Goal: Task Accomplishment & Management: Use online tool/utility

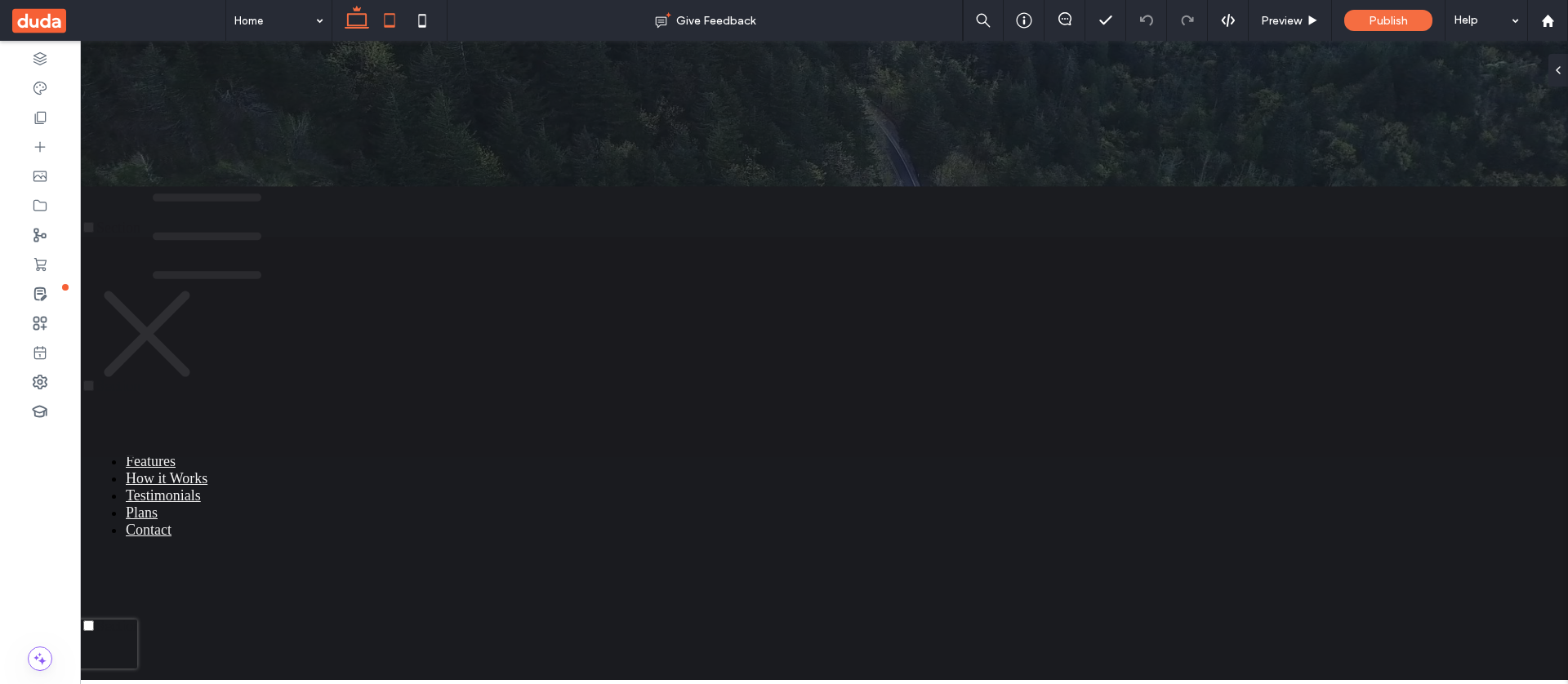
click at [390, 29] on icon at bounding box center [389, 21] width 33 height 33
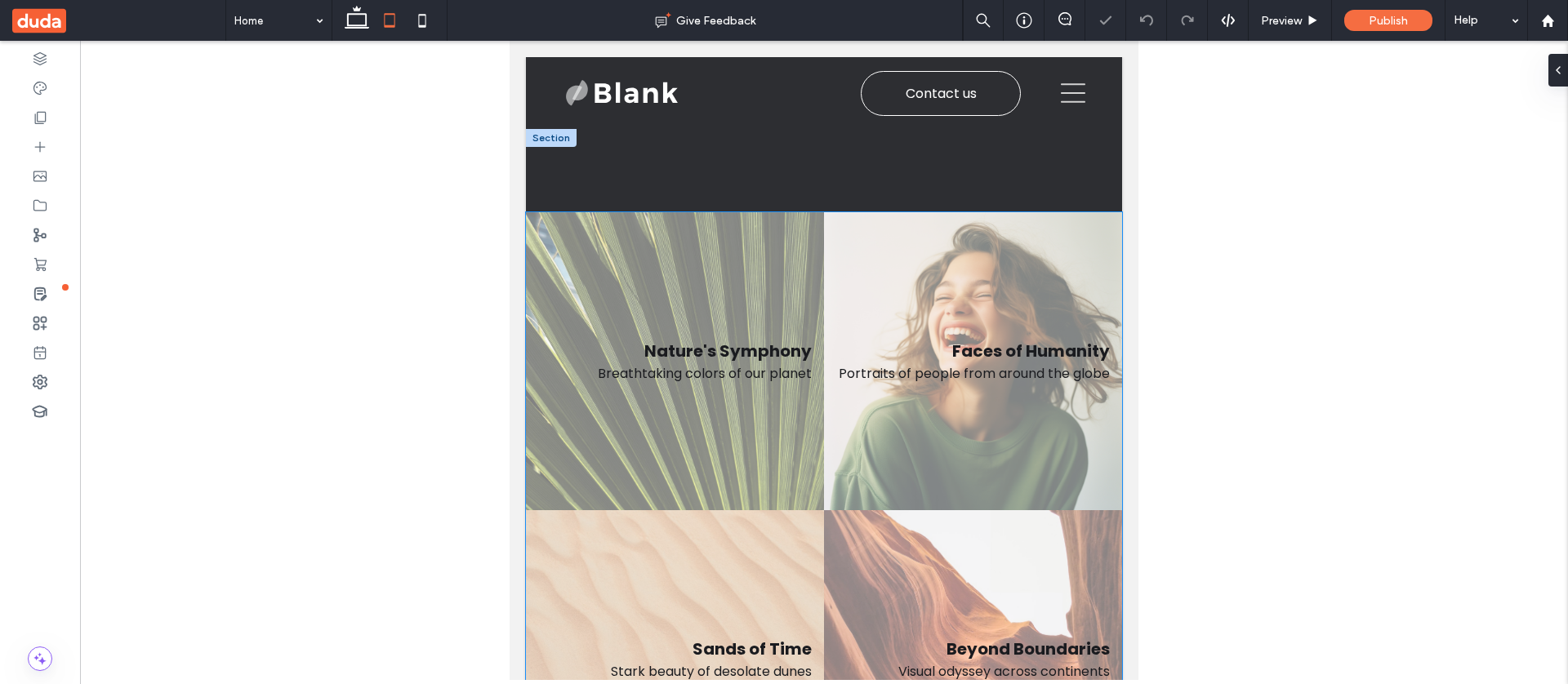
click at [756, 385] on link at bounding box center [674, 360] width 298 height 298
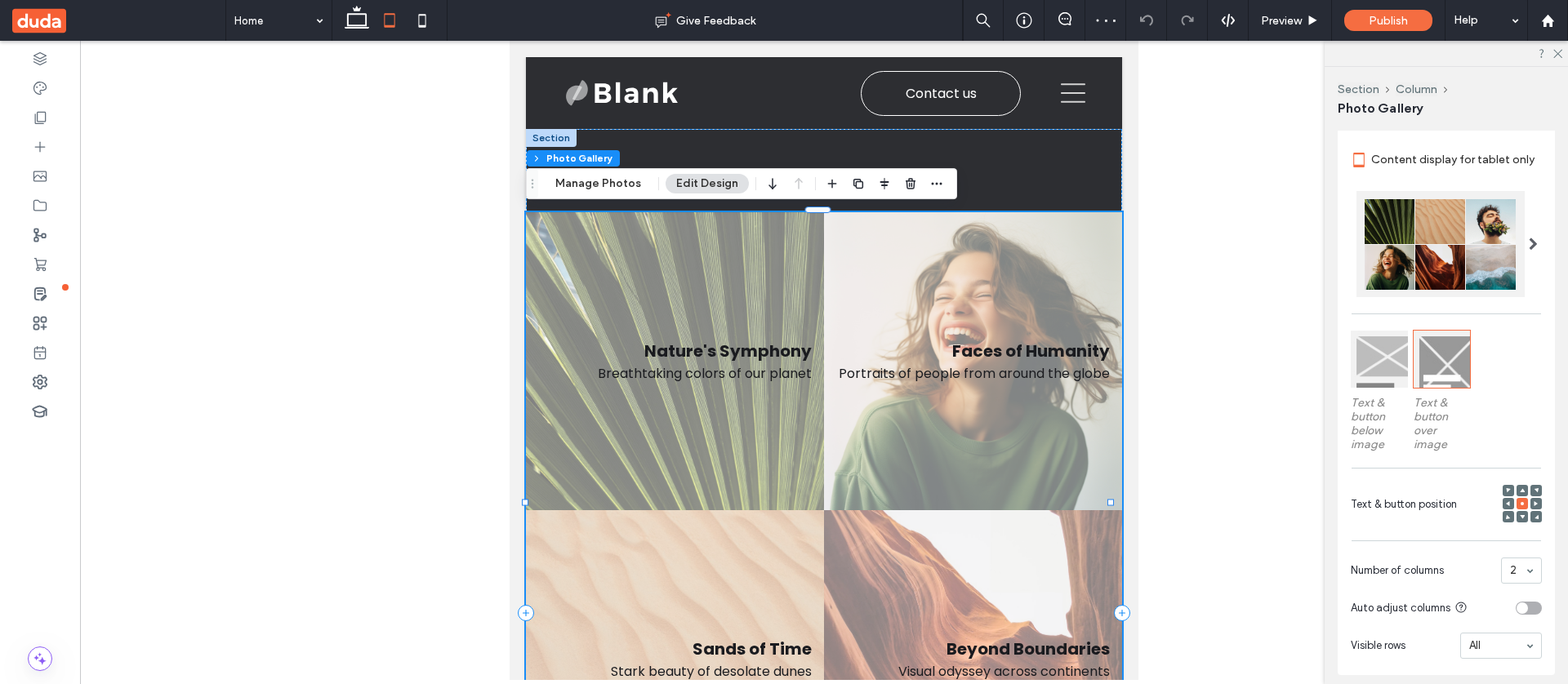
scroll to position [305, 0]
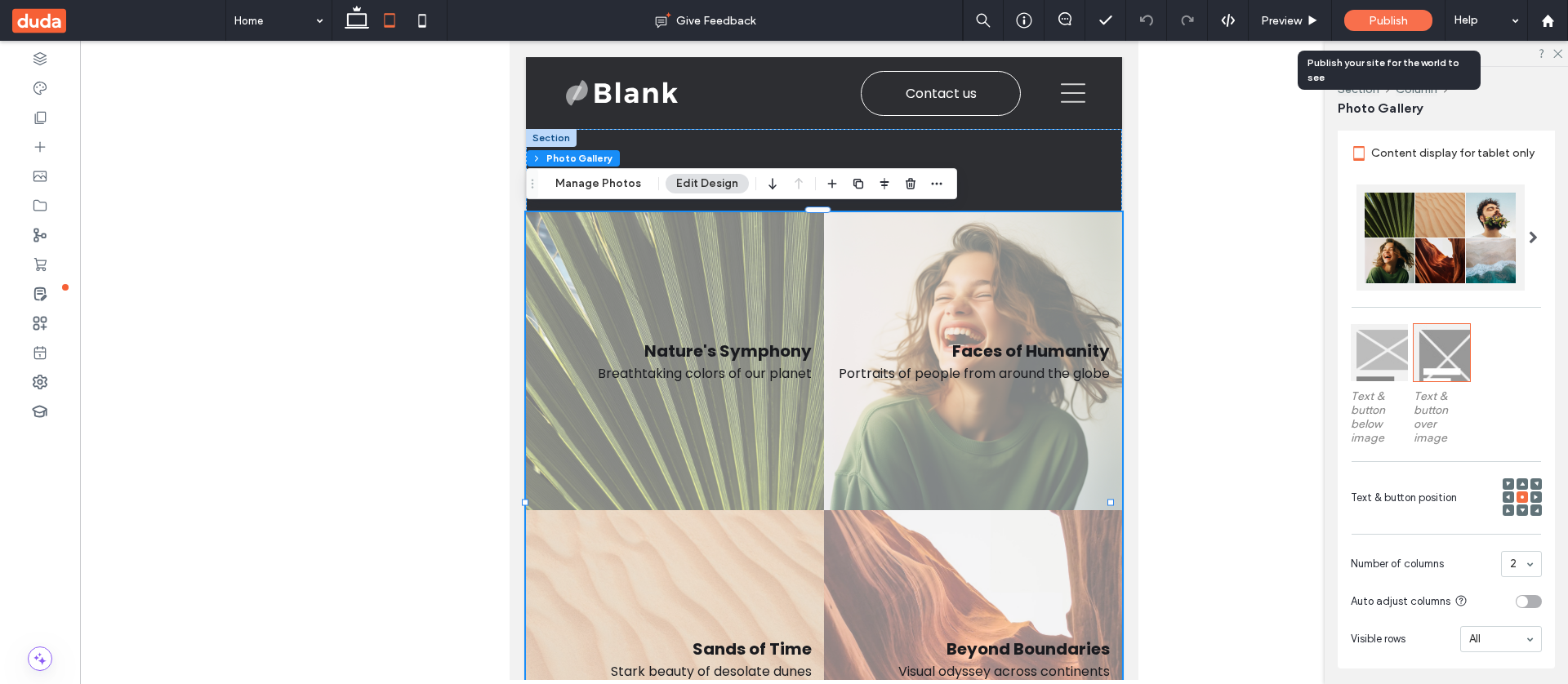
click at [1365, 23] on div "Publish" at bounding box center [1387, 20] width 88 height 21
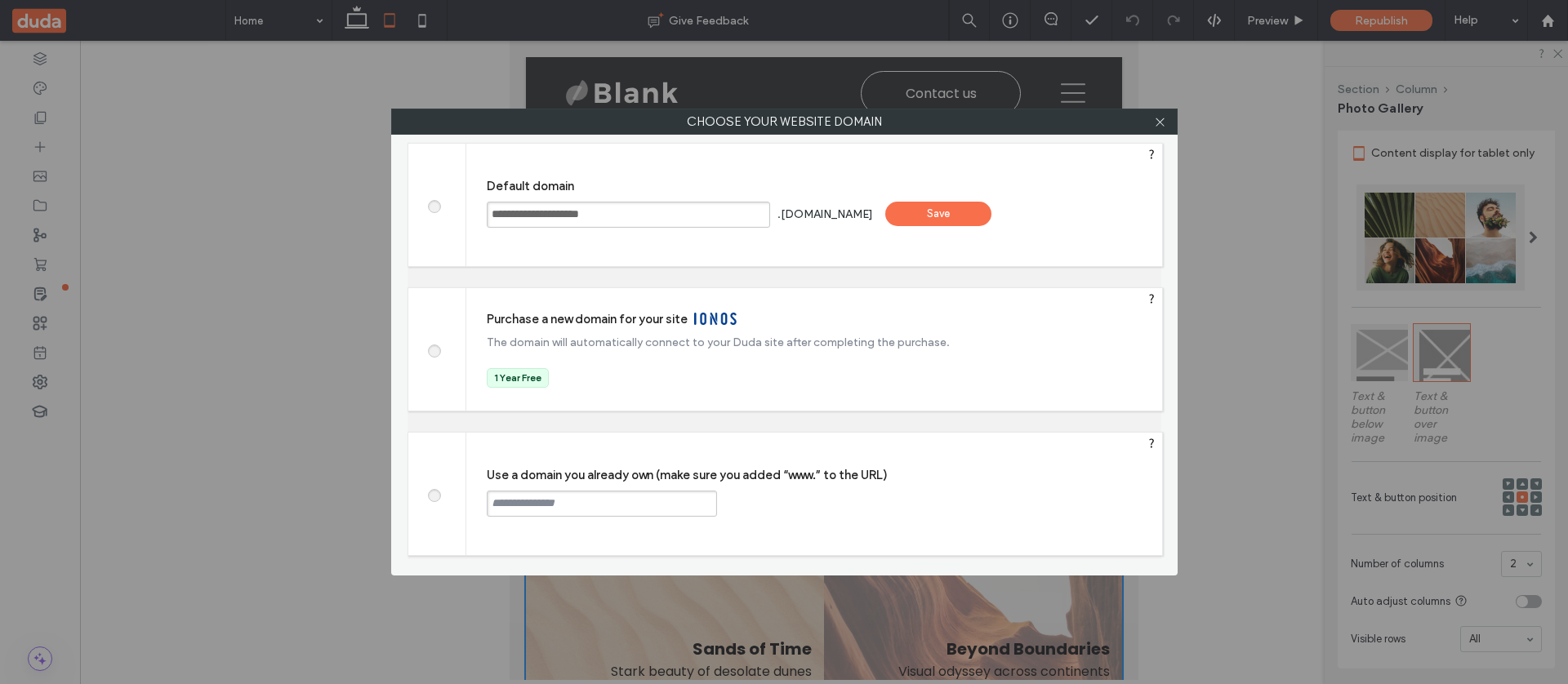
click at [973, 216] on div "Save" at bounding box center [938, 214] width 106 height 24
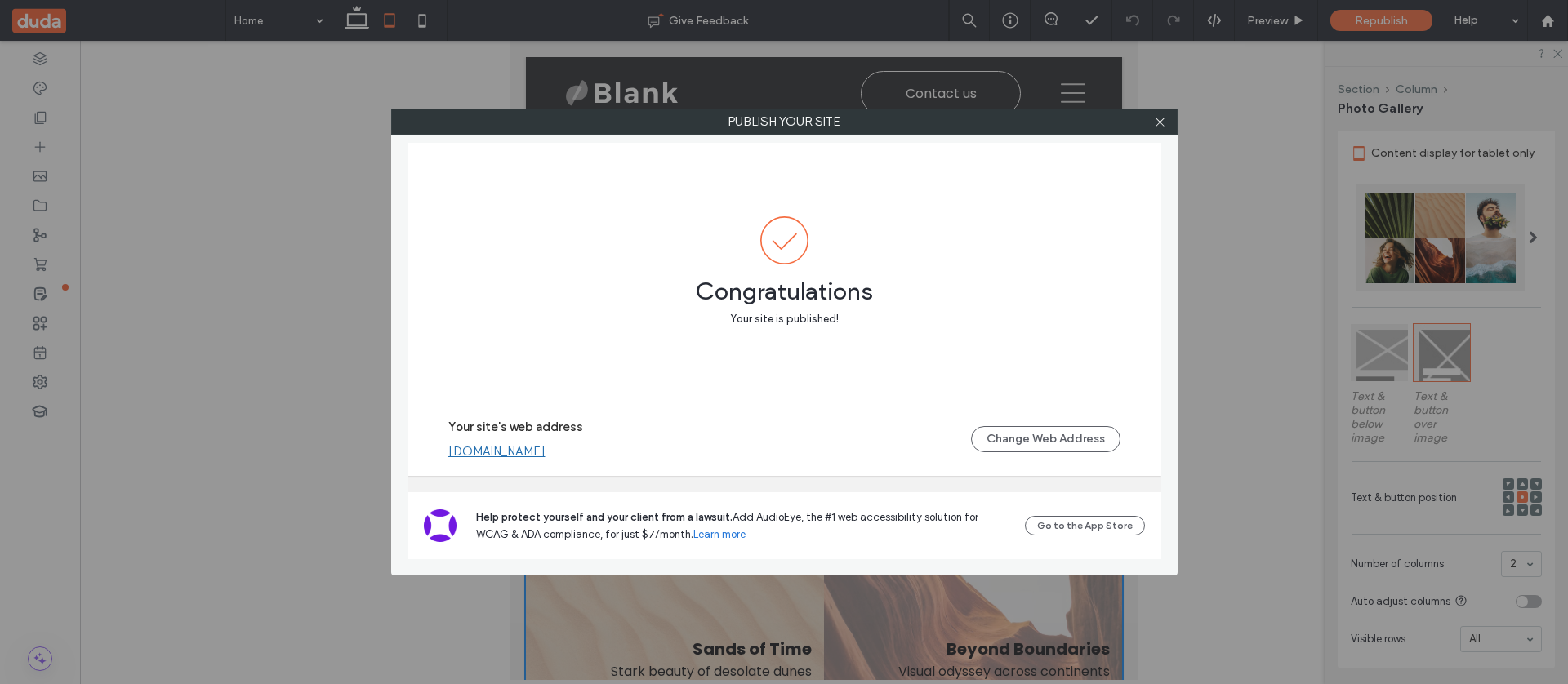
click at [545, 454] on link "photo-gallery07d517bf.multiscreen.d1test.biz" at bounding box center [496, 451] width 97 height 14
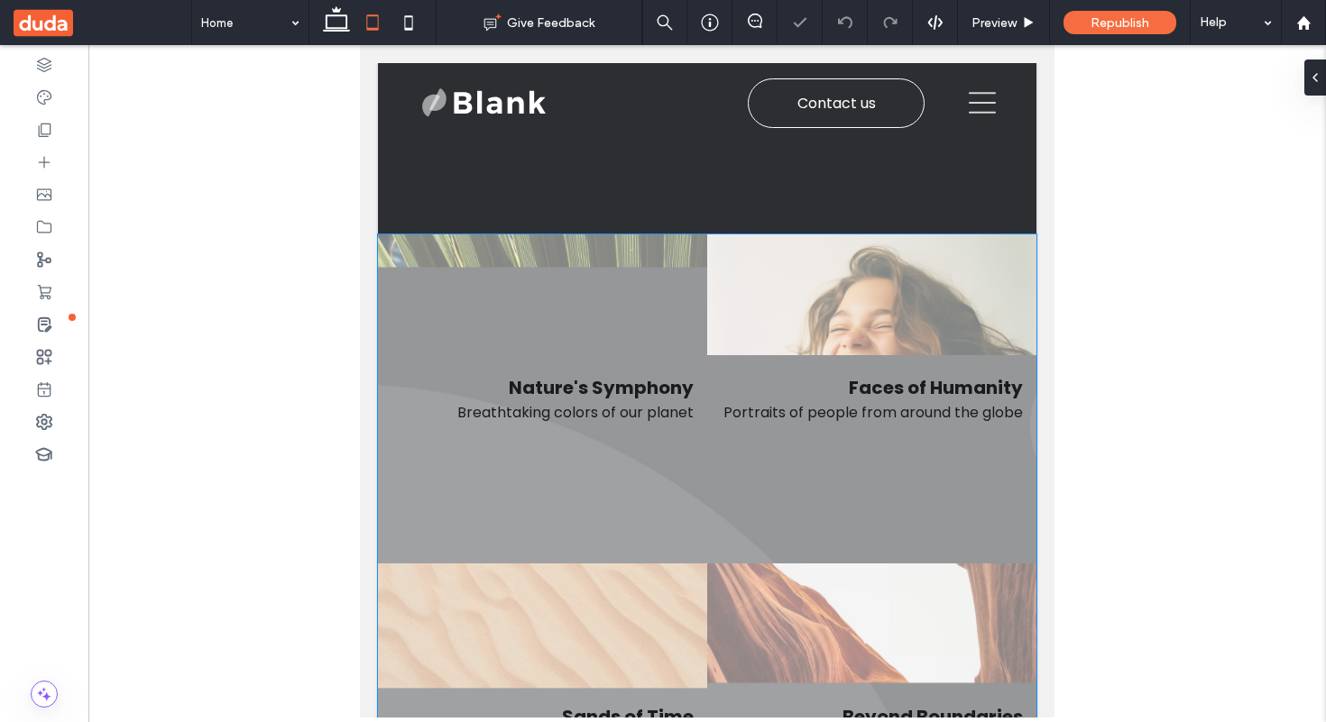
click at [819, 464] on link at bounding box center [871, 398] width 329 height 329
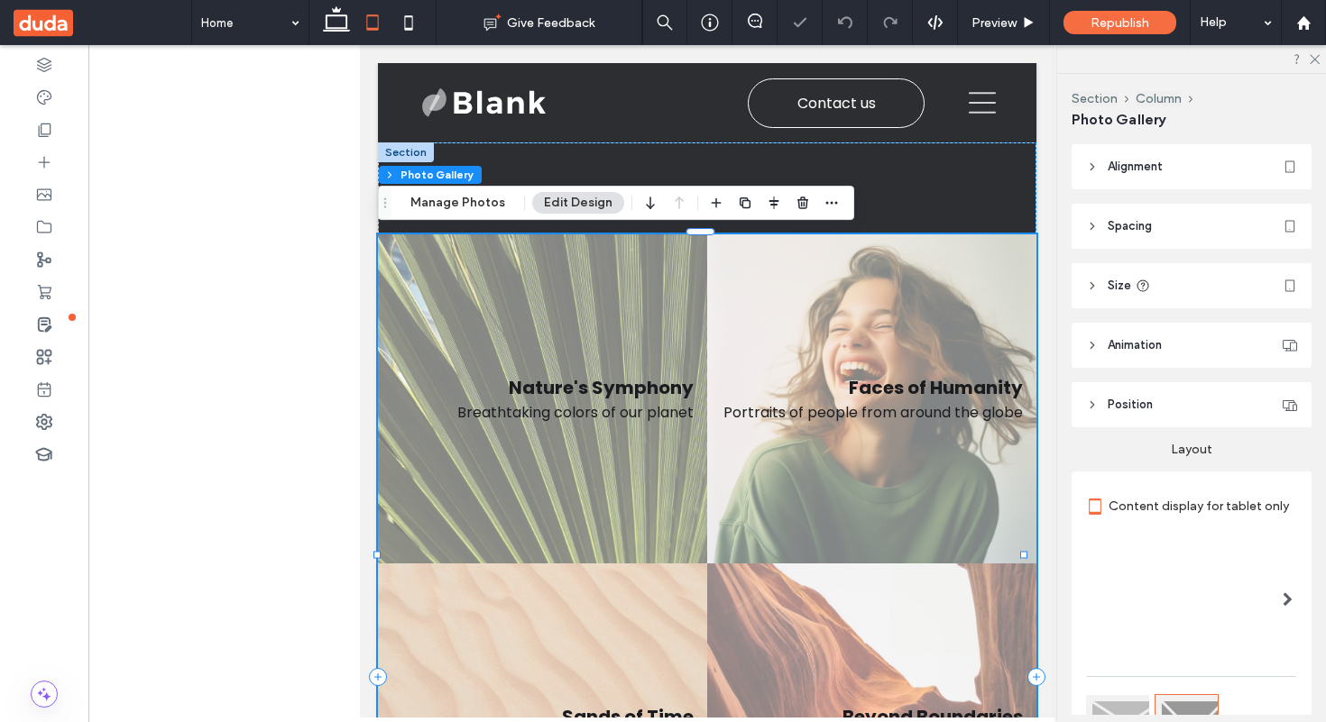
click at [819, 464] on link at bounding box center [871, 398] width 329 height 329
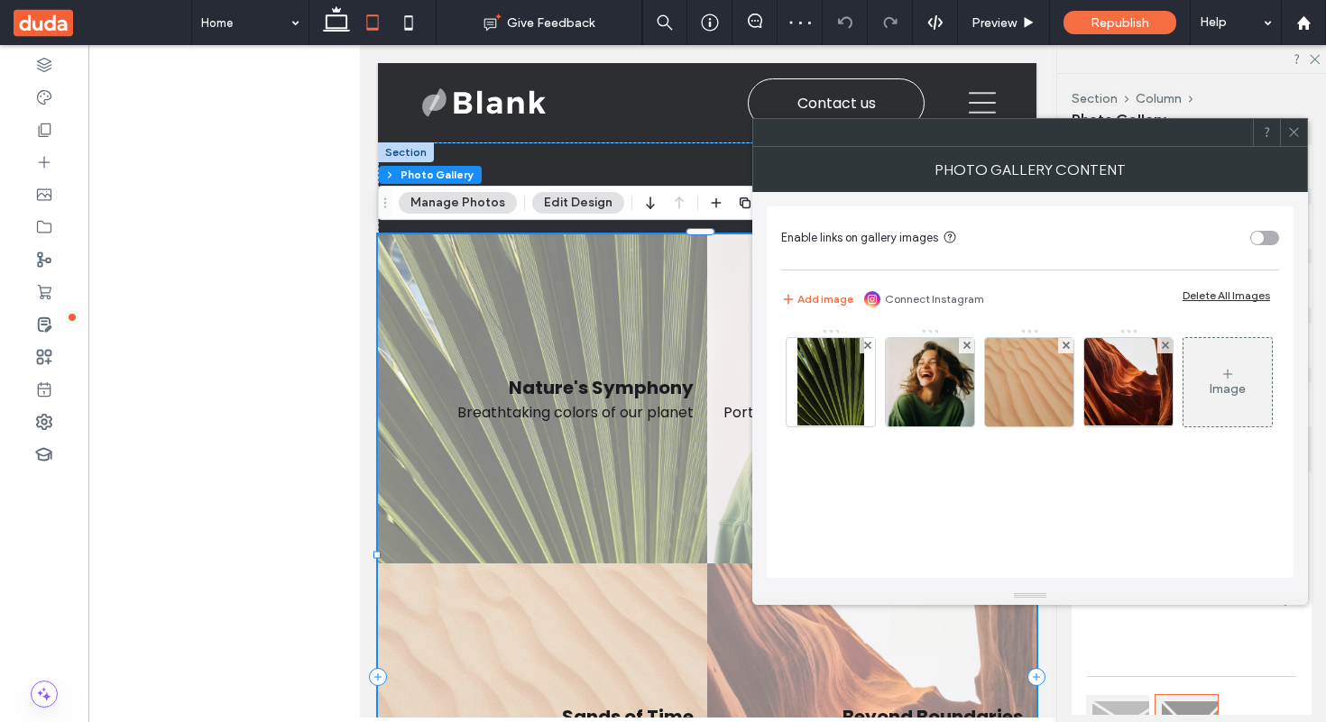
scroll to position [5, 0]
click at [1298, 133] on icon at bounding box center [1294, 132] width 14 height 14
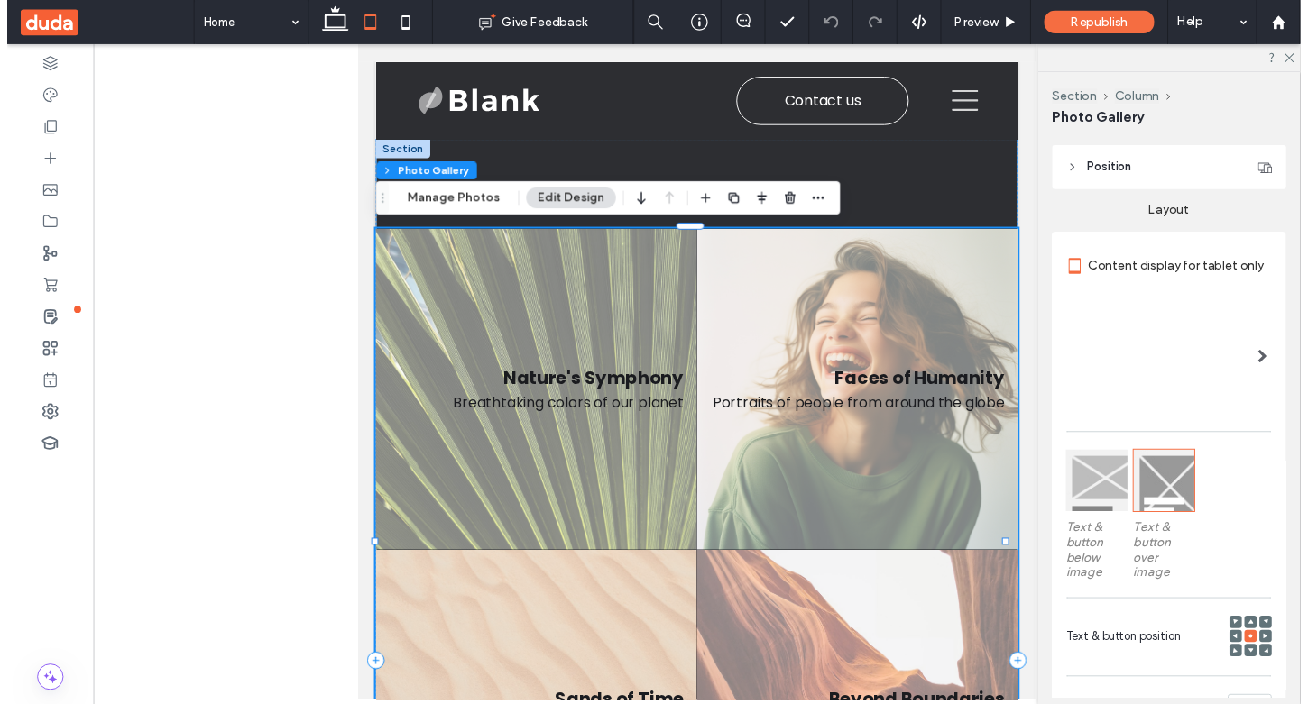
scroll to position [253, 0]
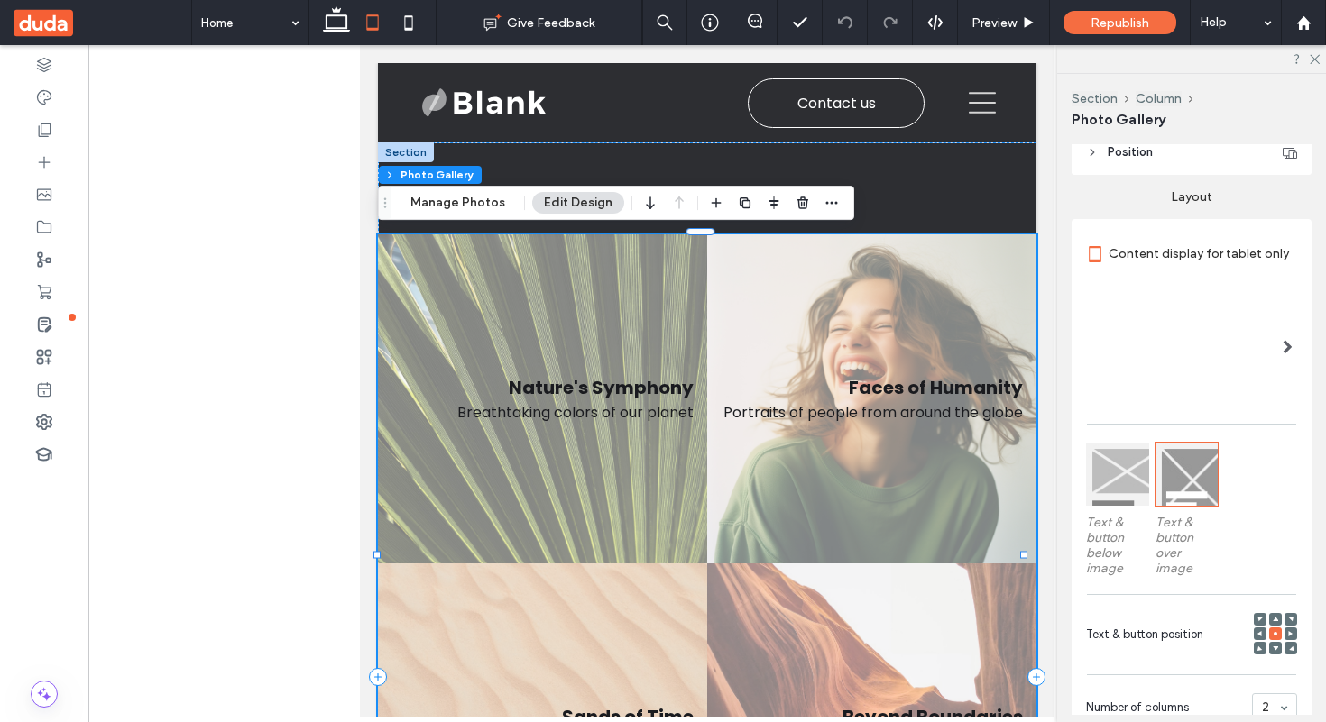
click at [1257, 646] on use at bounding box center [1259, 648] width 5 height 5
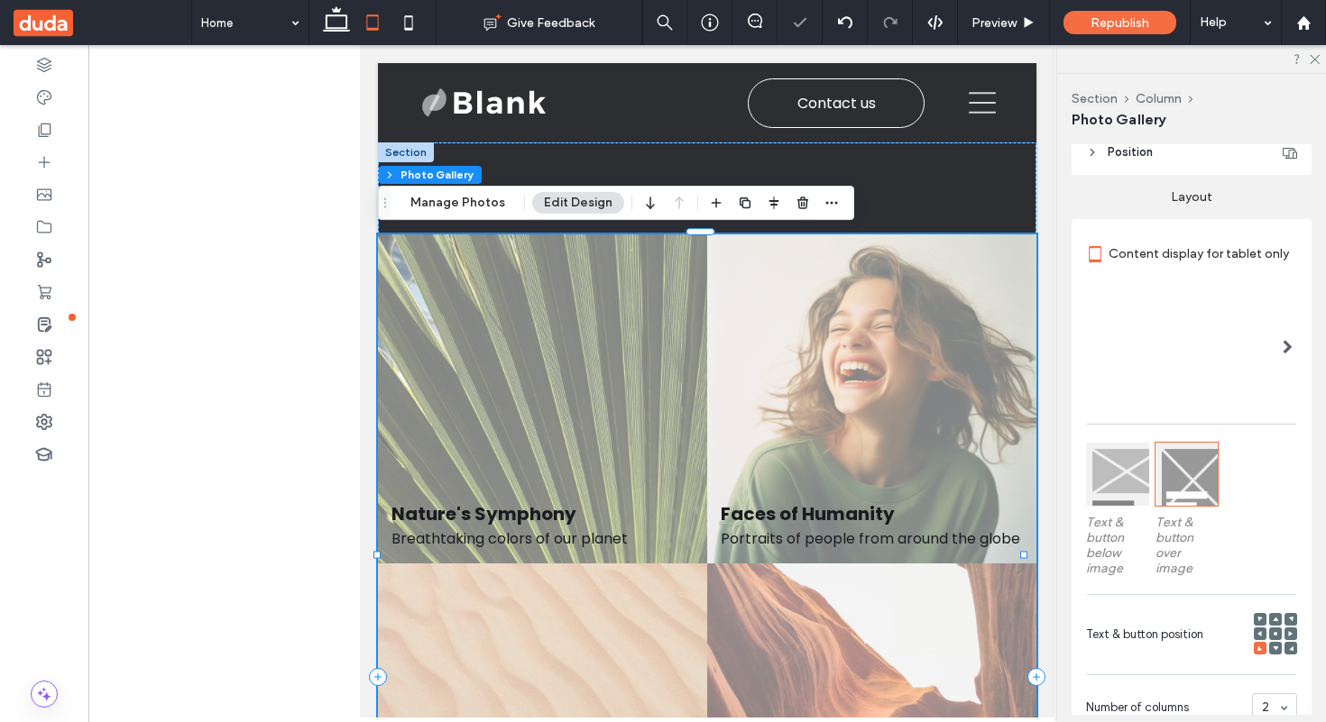
click at [1272, 631] on icon at bounding box center [1274, 633] width 5 height 5
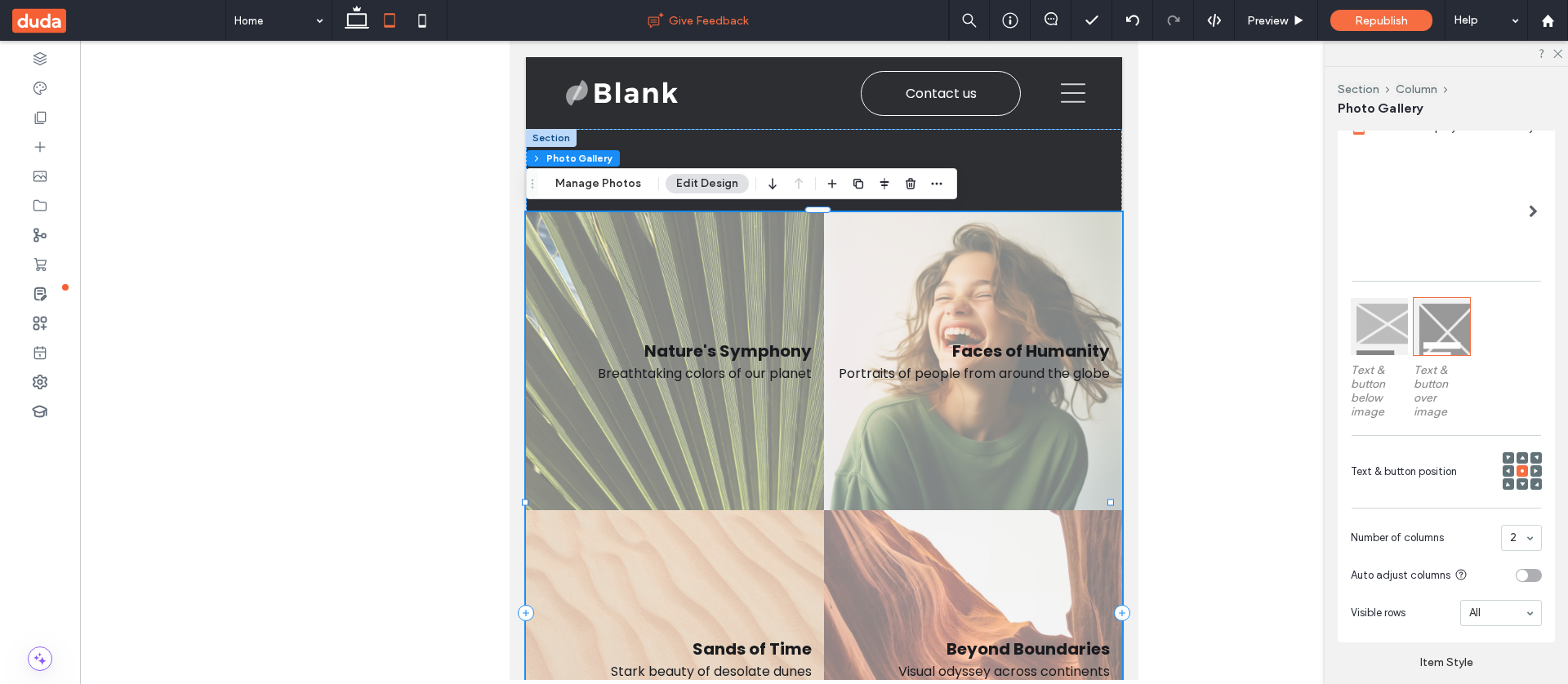
scroll to position [343, 0]
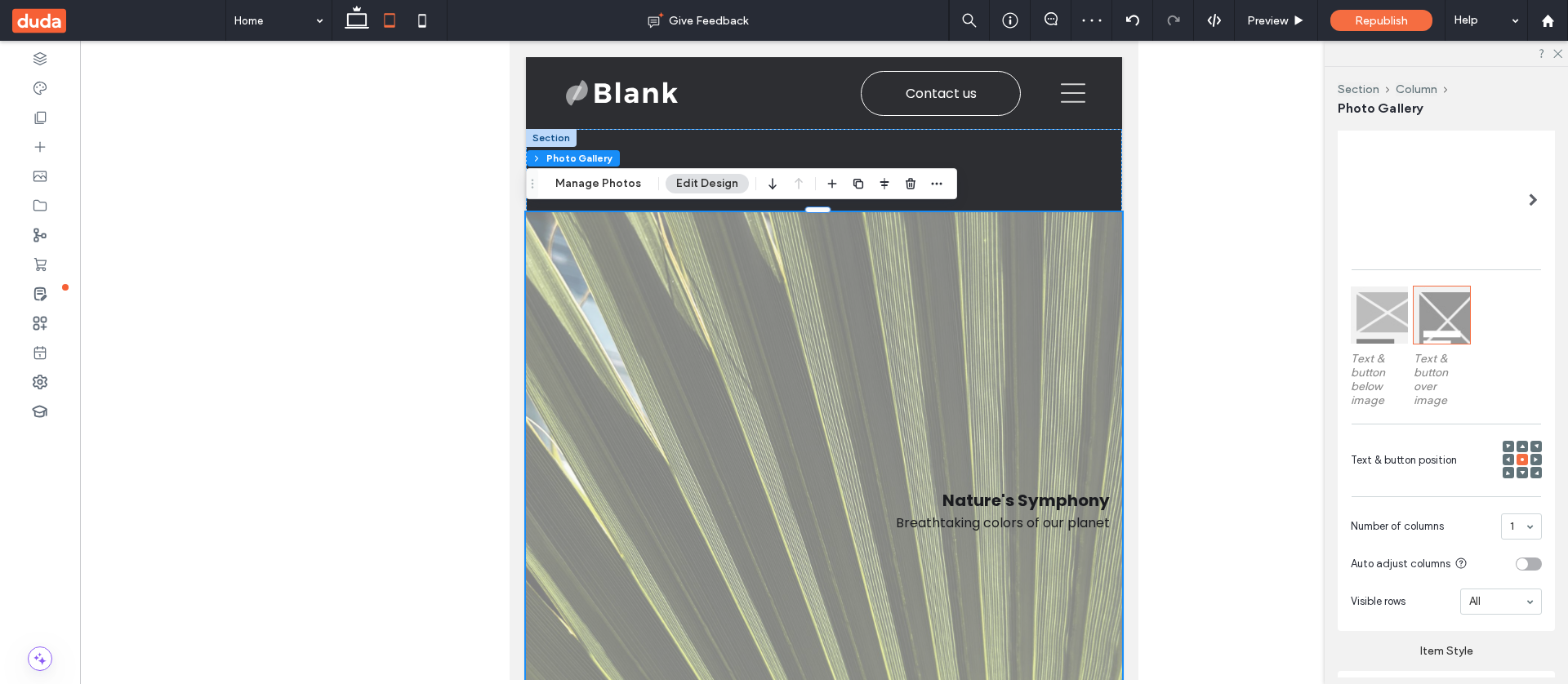
click at [1200, 470] on span at bounding box center [1521, 472] width 5 height 12
click at [1200, 470] on use at bounding box center [1521, 472] width 5 height 5
click at [1200, 460] on span at bounding box center [1521, 459] width 5 height 12
click at [358, 24] on use at bounding box center [357, 16] width 24 height 23
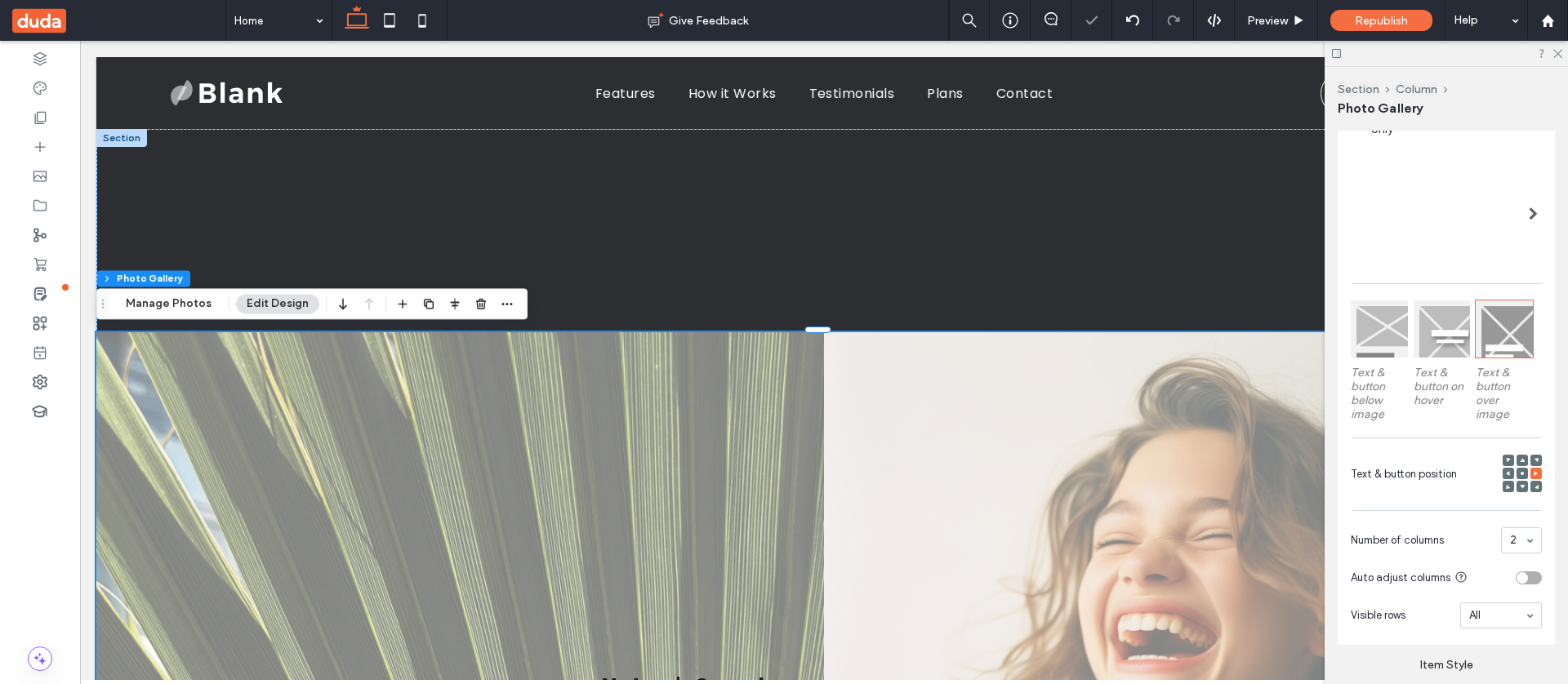
scroll to position [320, 0]
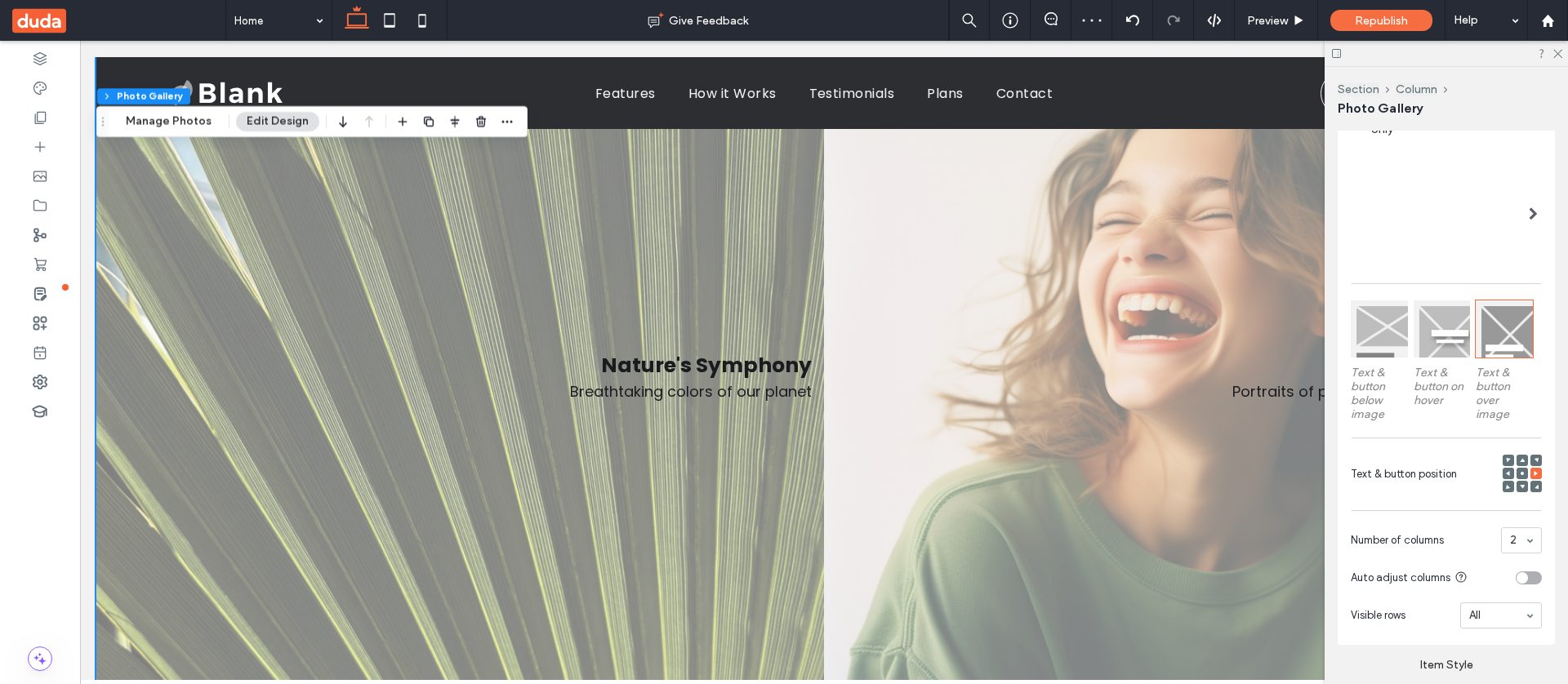
click at [1200, 484] on icon at bounding box center [1507, 486] width 5 height 5
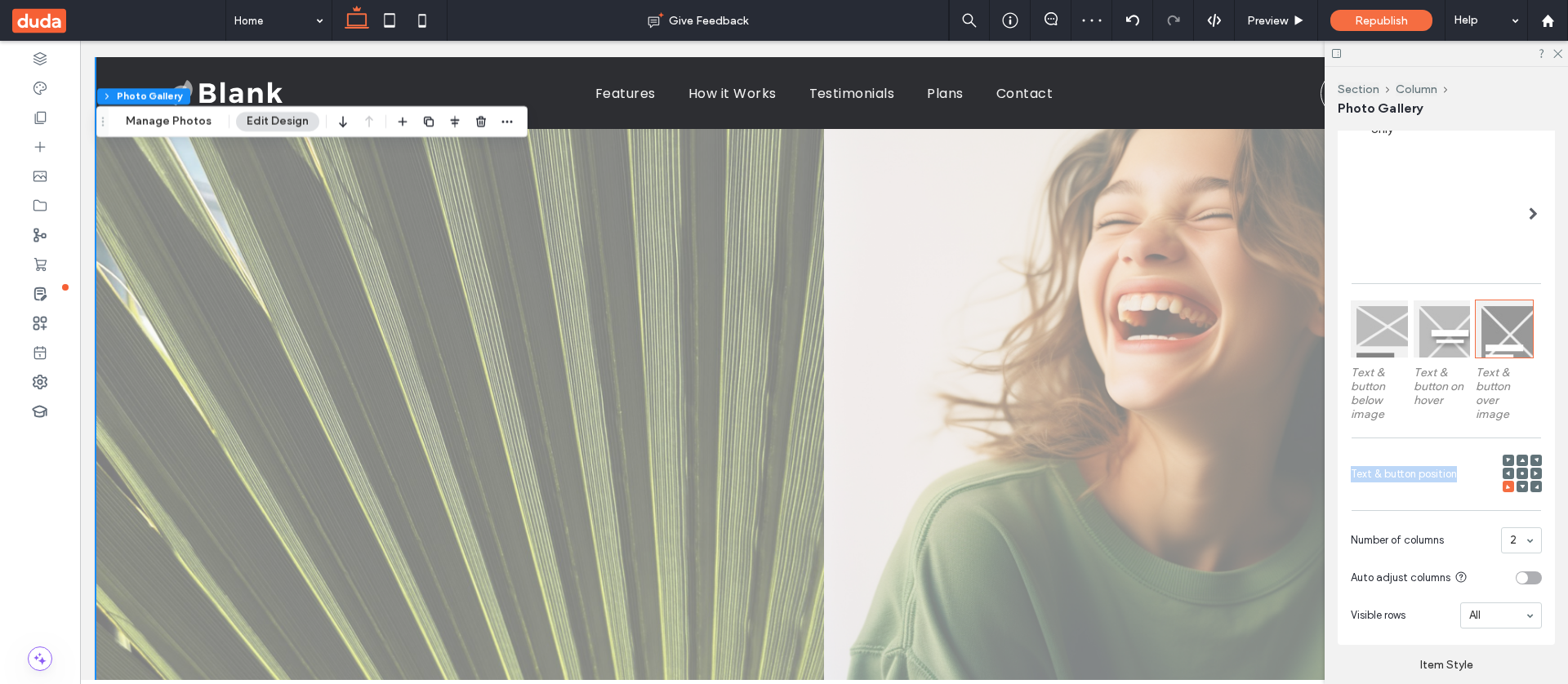
click at [1200, 472] on icon at bounding box center [1521, 472] width 5 height 5
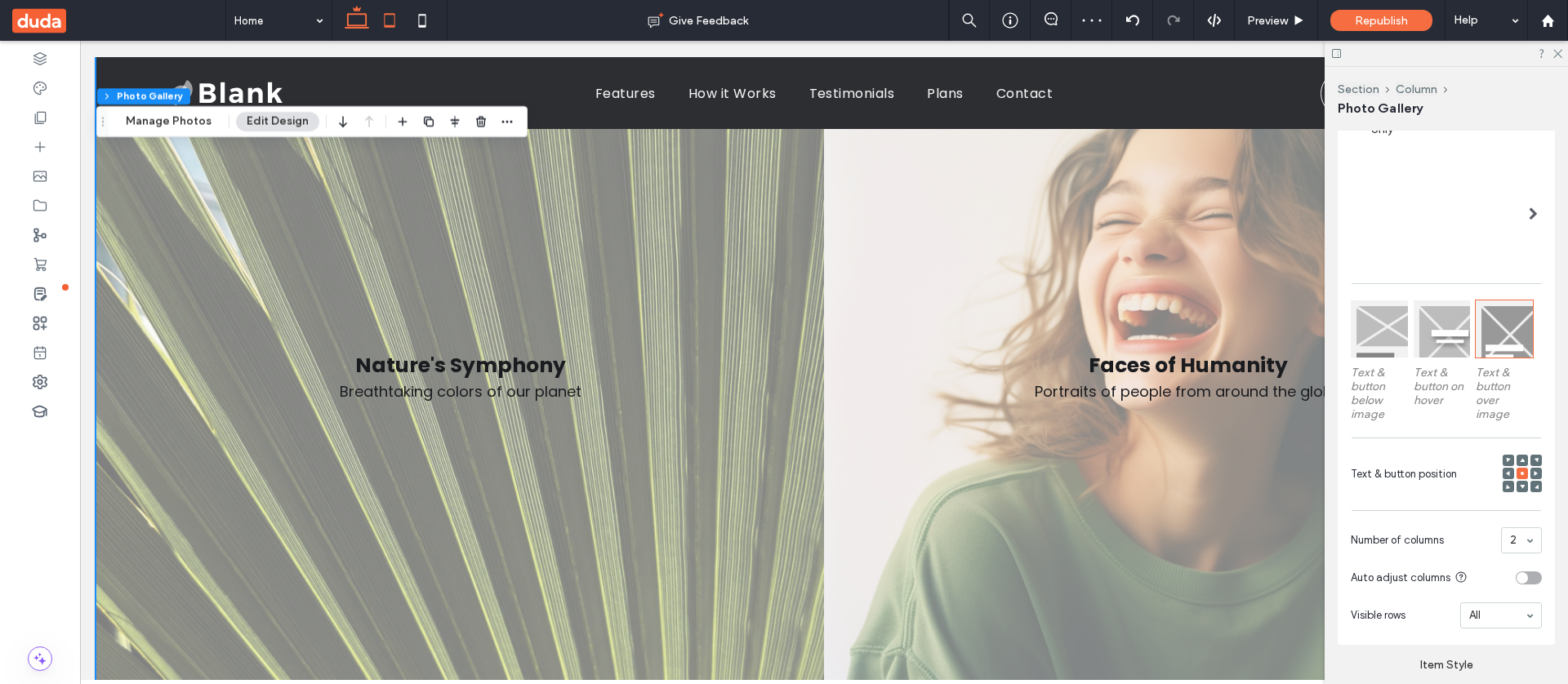
click at [378, 12] on icon at bounding box center [389, 21] width 33 height 33
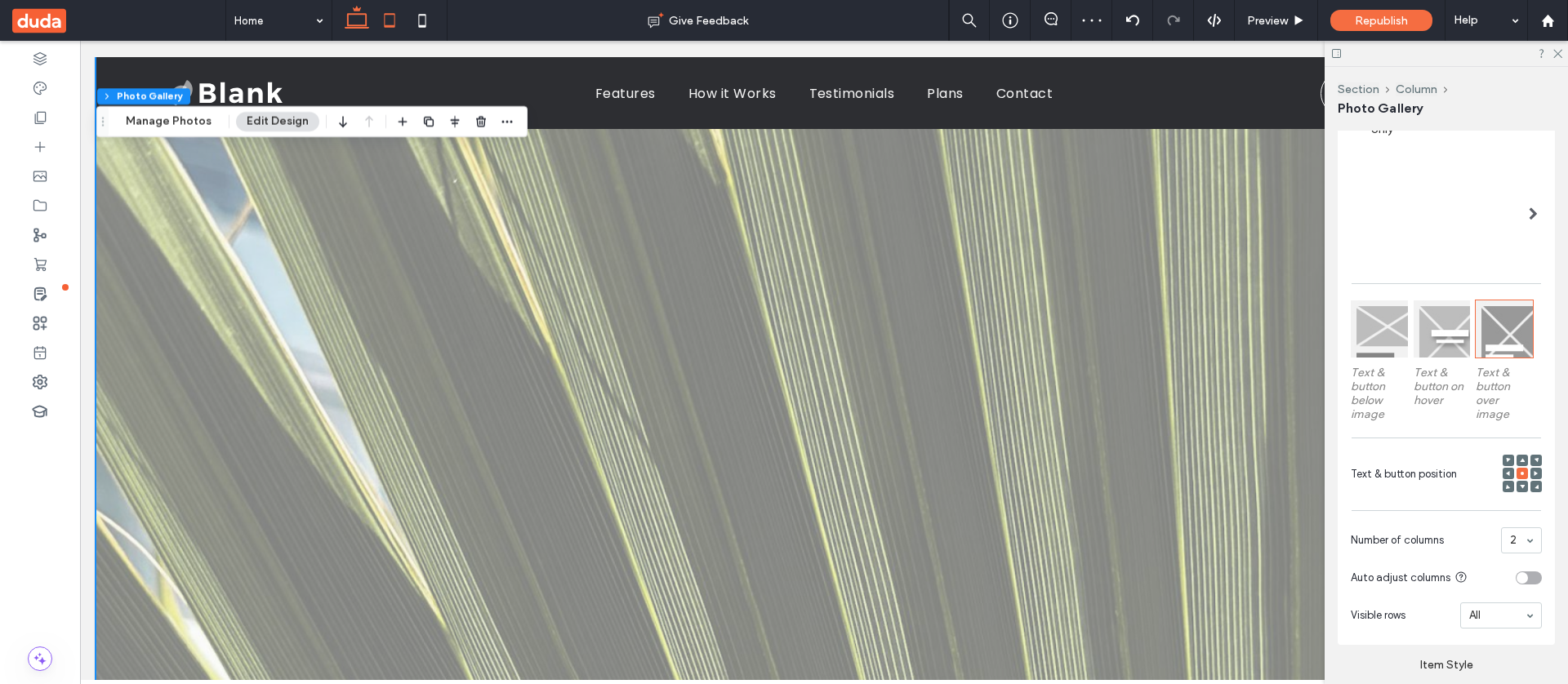
scroll to position [148, 0]
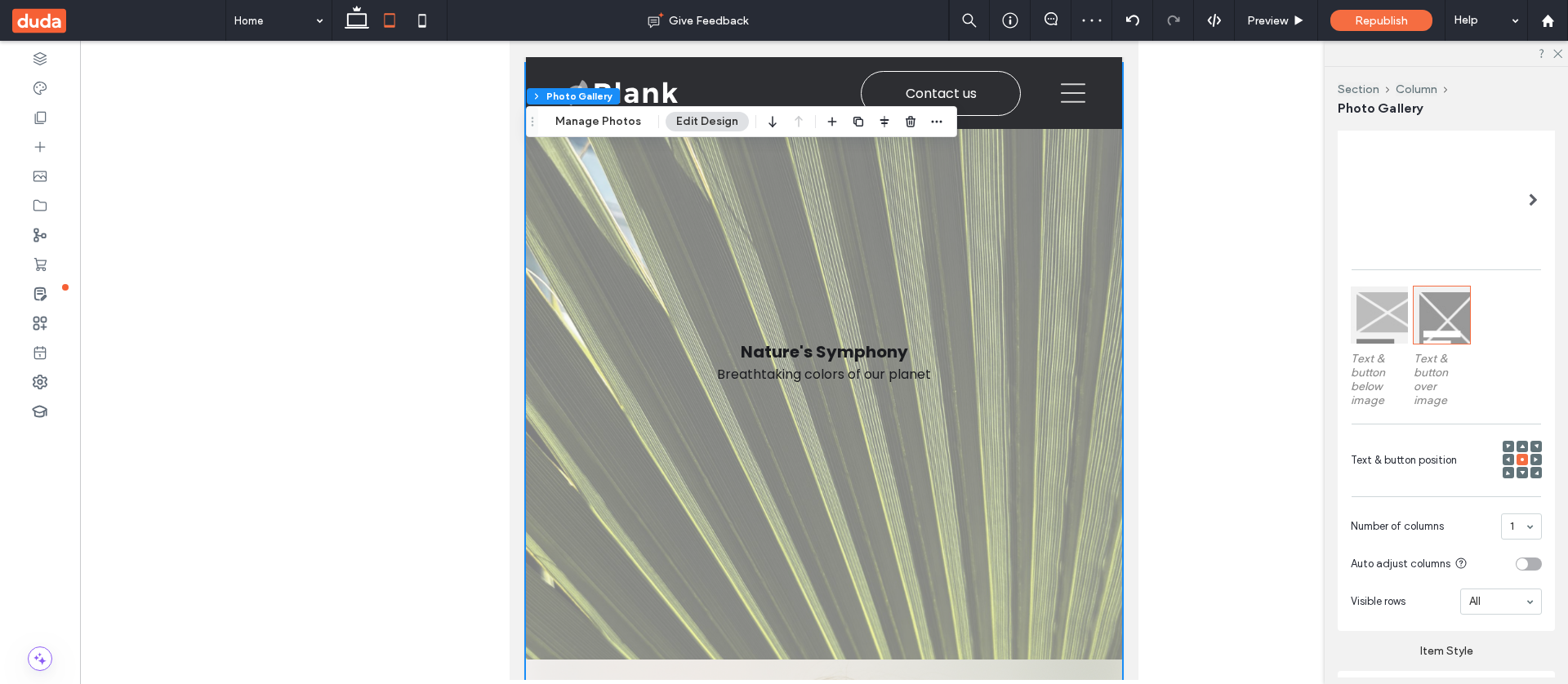
click at [1200, 454] on div at bounding box center [1535, 459] width 12 height 12
click at [1200, 457] on use at bounding box center [1535, 459] width 5 height 5
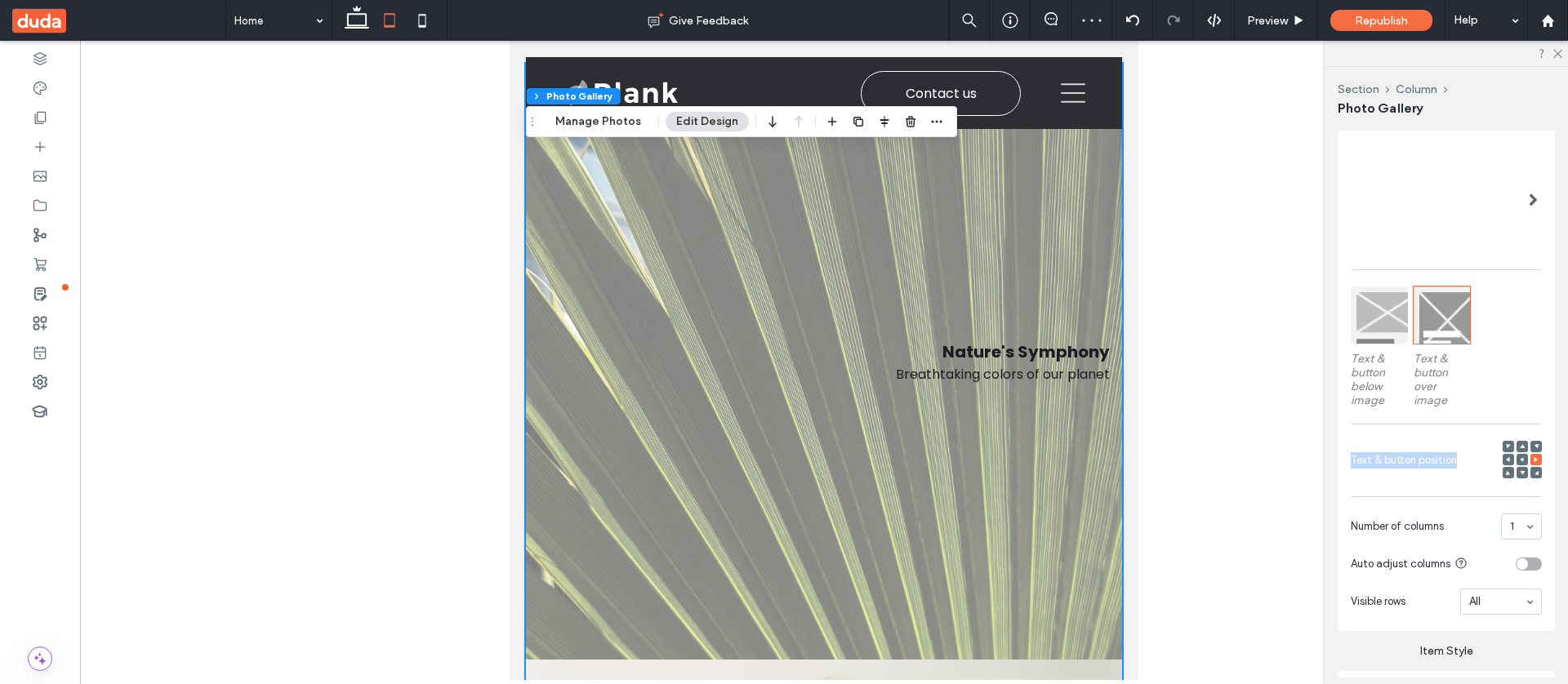
click at [1200, 457] on div at bounding box center [1522, 459] width 12 height 12
click at [1200, 458] on use at bounding box center [1522, 460] width 4 height 4
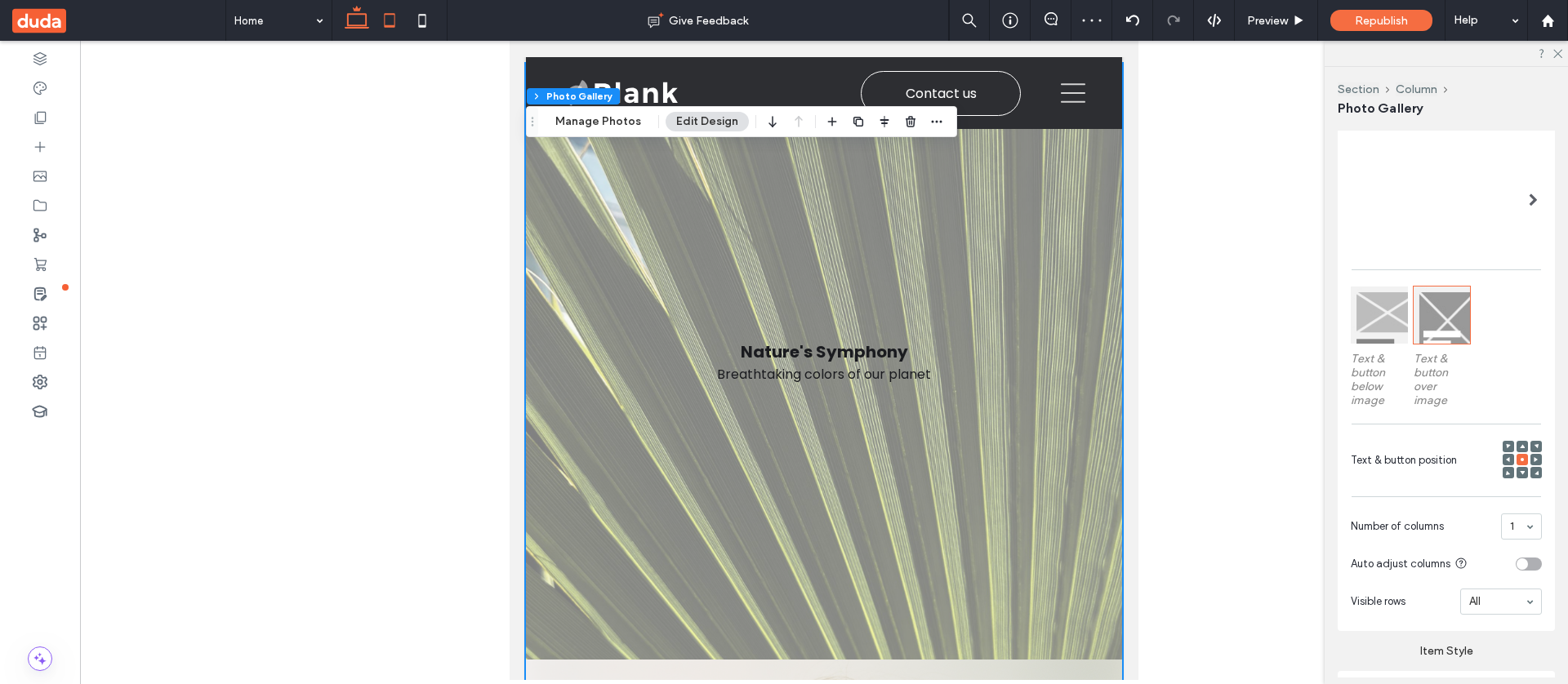
click at [354, 30] on icon at bounding box center [357, 21] width 33 height 33
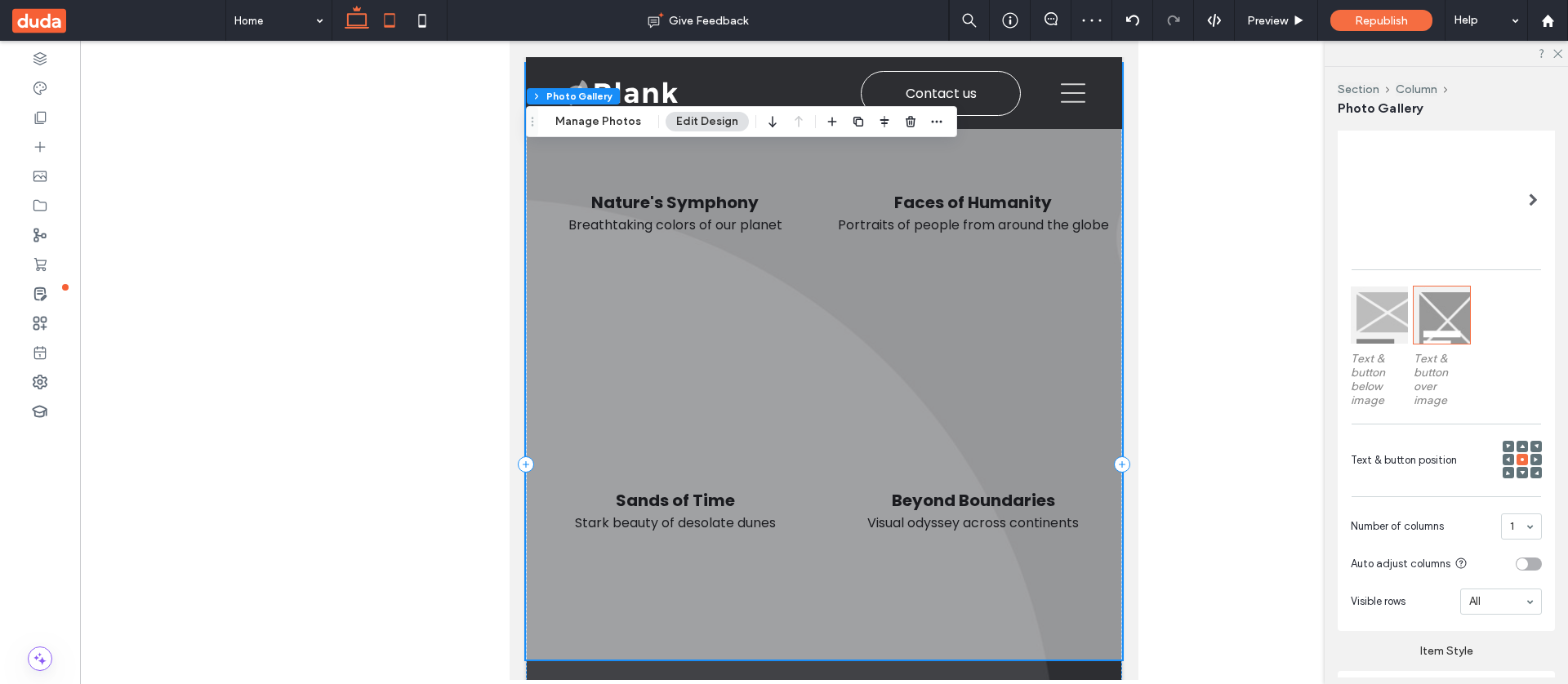
click at [354, 30] on icon at bounding box center [357, 21] width 33 height 33
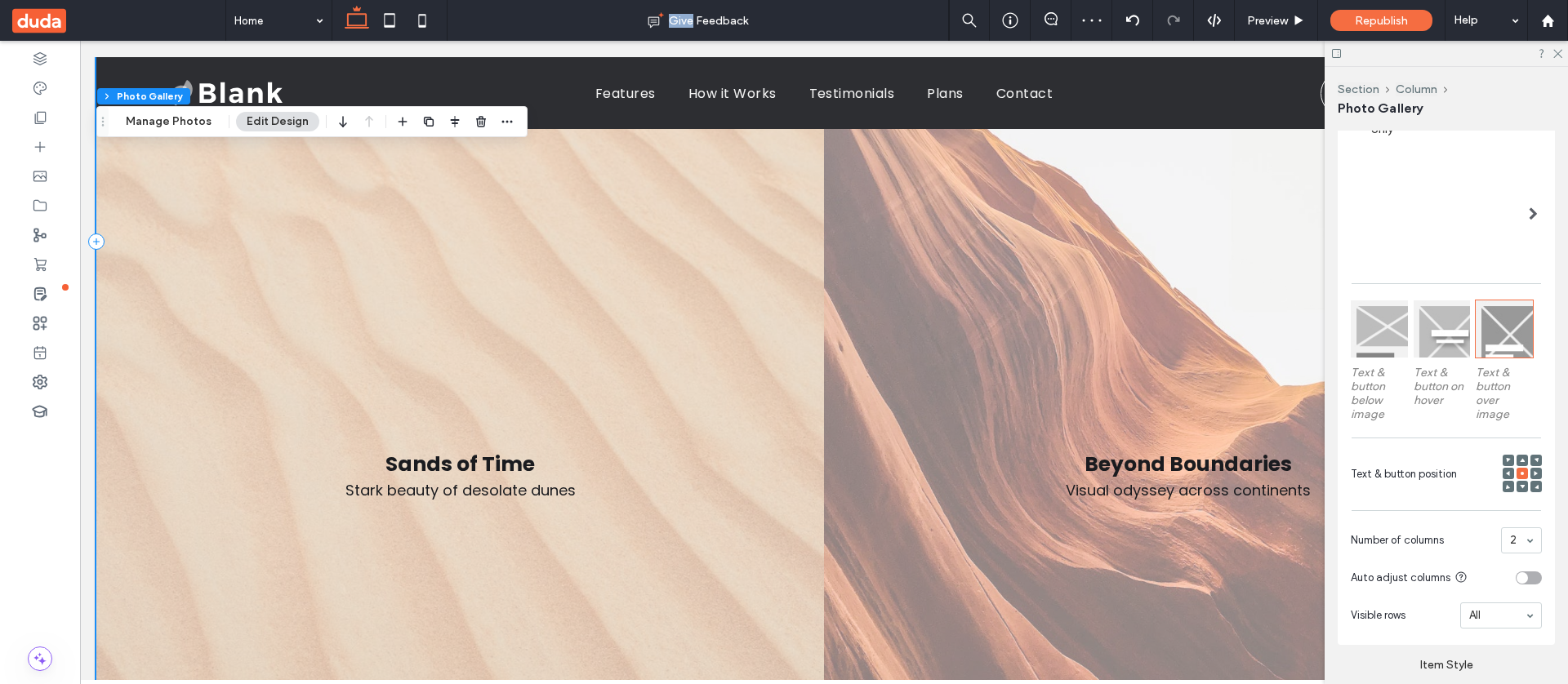
scroll to position [797, 0]
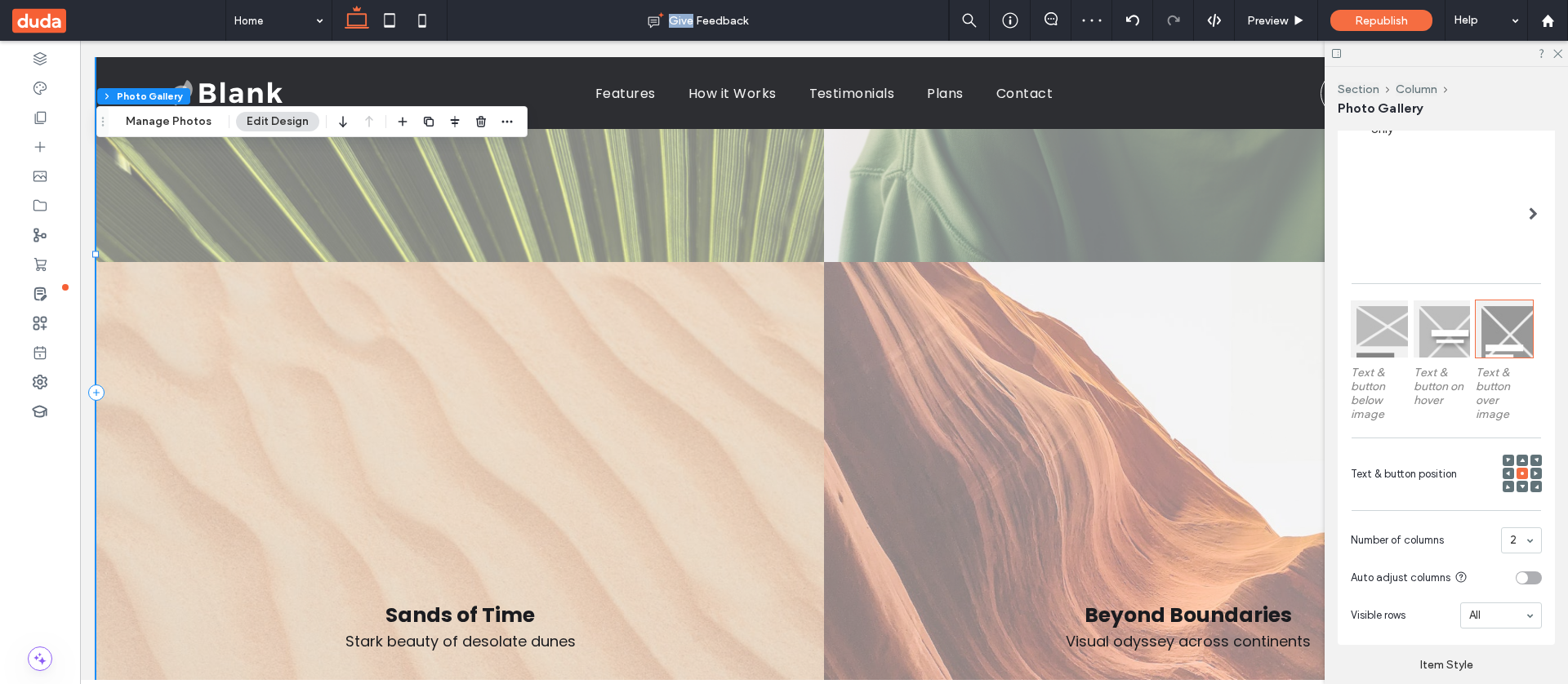
click at [744, 375] on link at bounding box center [460, 625] width 728 height 727
click at [1200, 486] on span at bounding box center [1507, 486] width 5 height 12
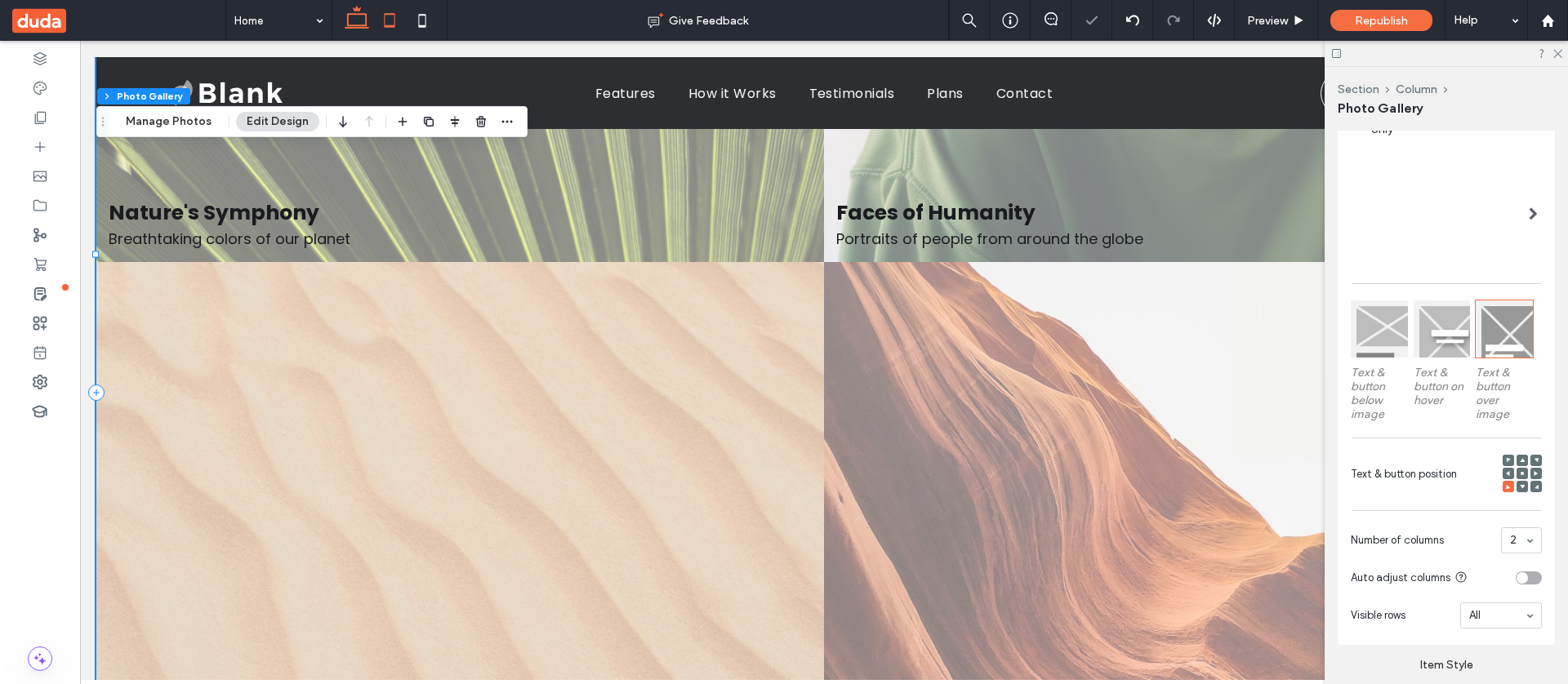
click at [391, 22] on icon at bounding box center [389, 21] width 33 height 33
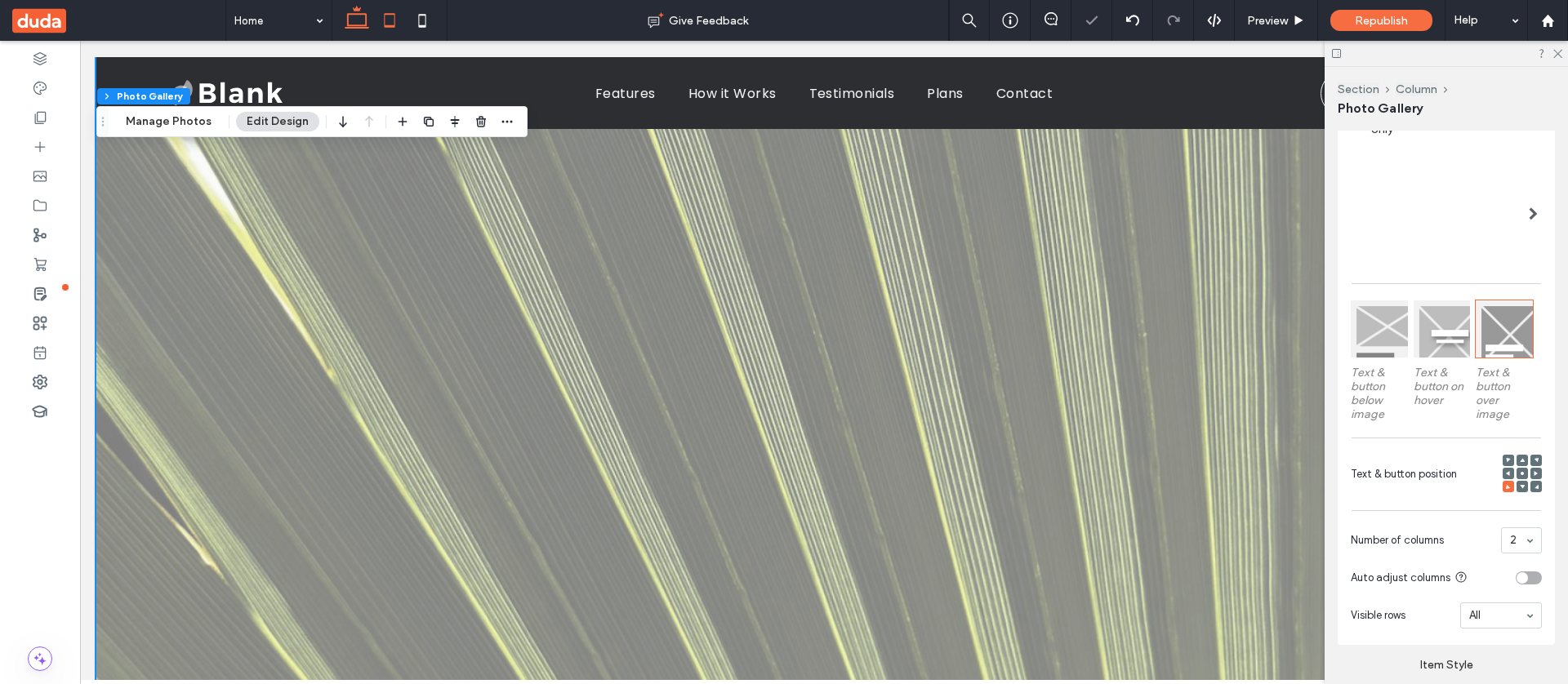
scroll to position [148, 0]
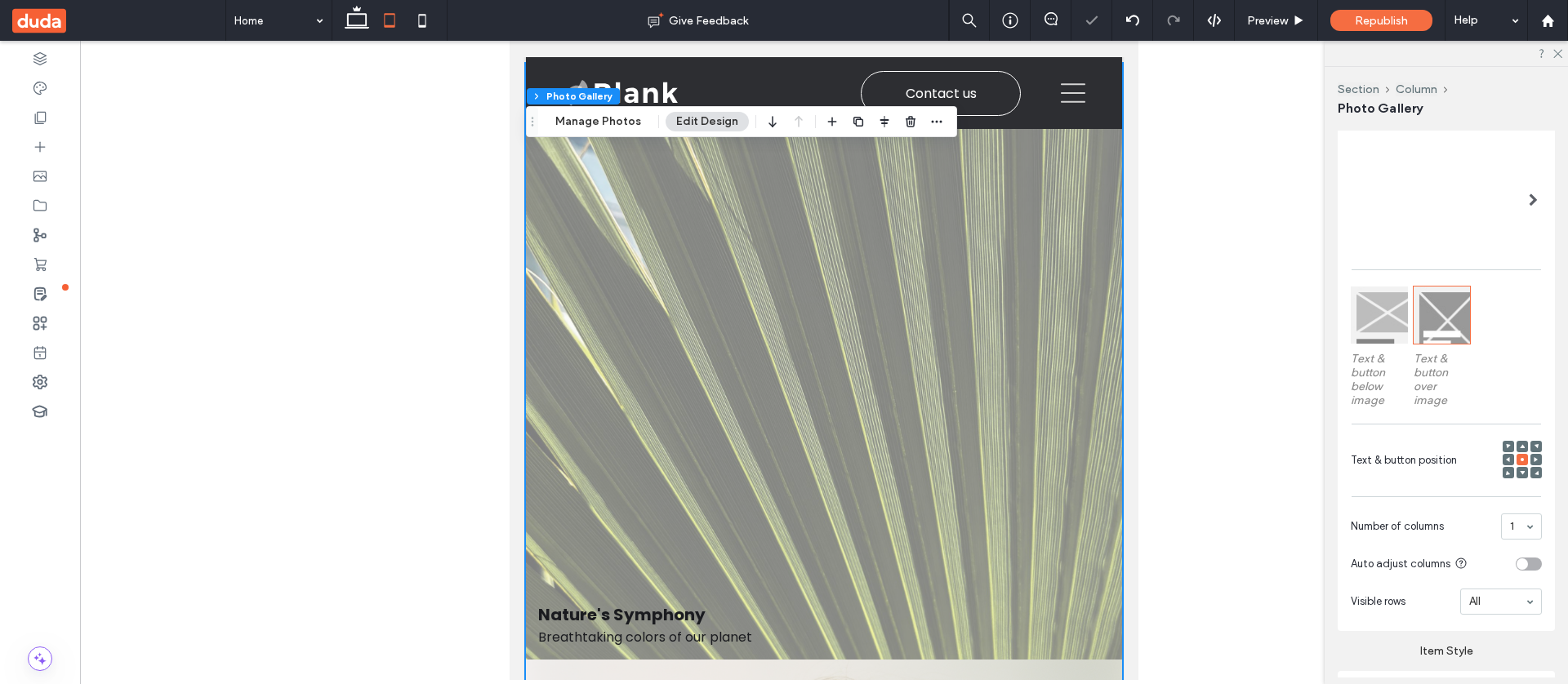
click at [1200, 470] on icon at bounding box center [1507, 471] width 5 height 5
click at [1200, 461] on span at bounding box center [1521, 459] width 5 height 12
